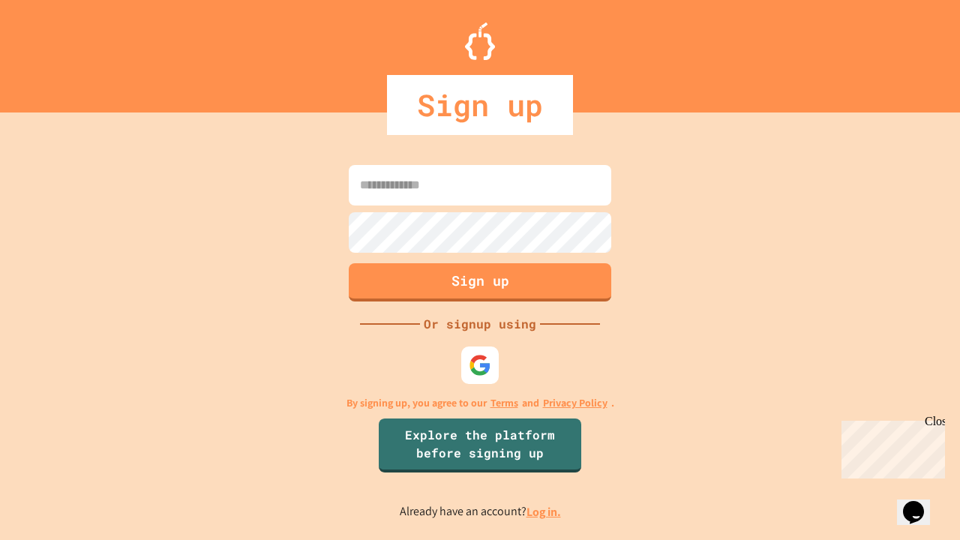
click at [544, 511] on link "Log in." at bounding box center [543, 512] width 34 height 16
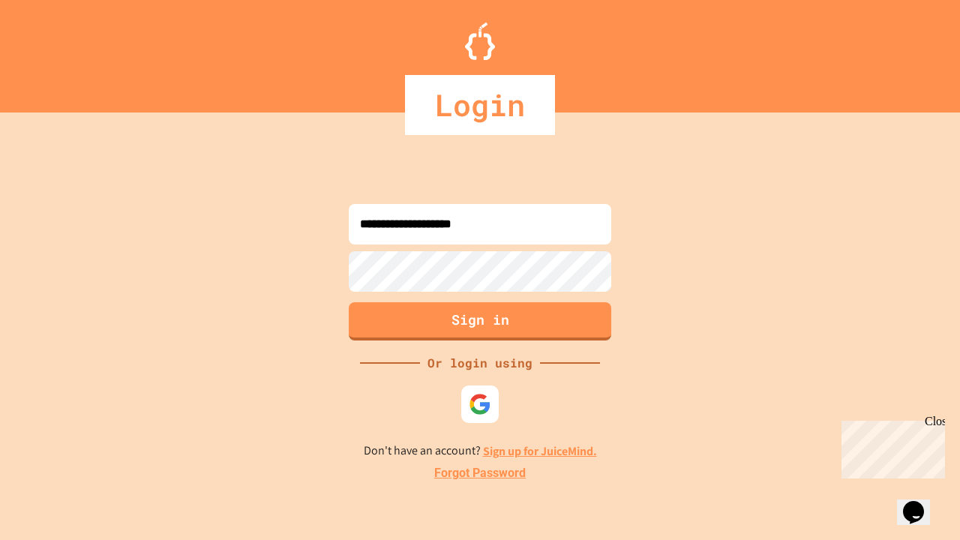
type input "**********"
